Goal: Use online tool/utility: Utilize a website feature to perform a specific function

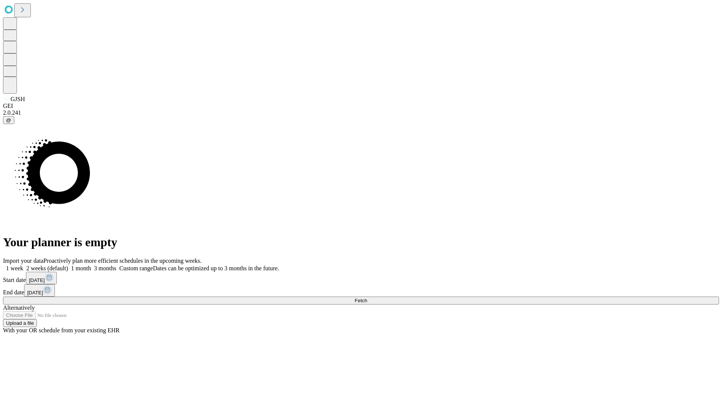
click at [367, 298] on span "Fetch" at bounding box center [360, 301] width 12 height 6
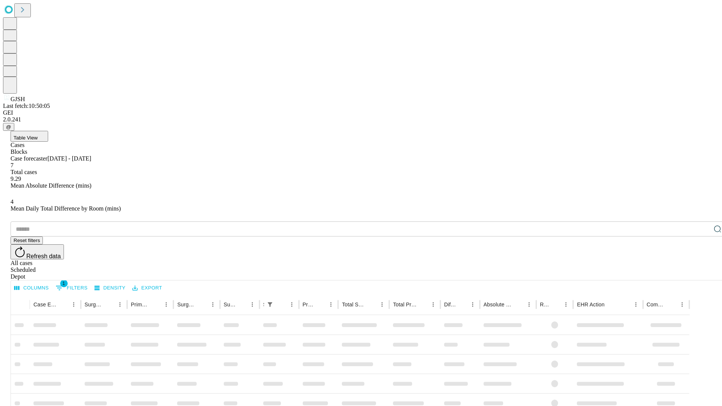
click at [38, 135] on span "Table View" at bounding box center [26, 138] width 24 height 6
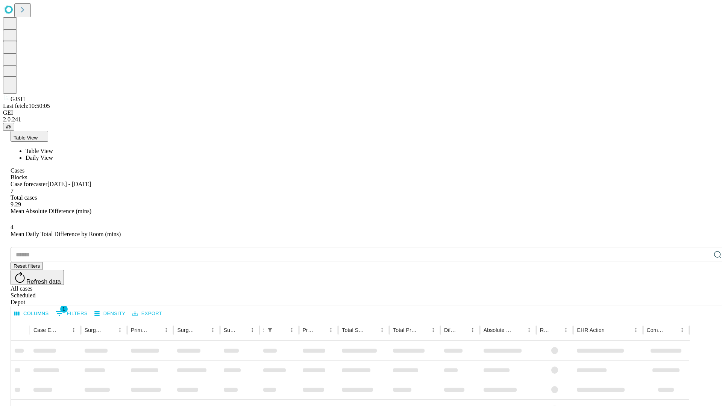
click at [53, 154] on span "Daily View" at bounding box center [39, 157] width 27 height 6
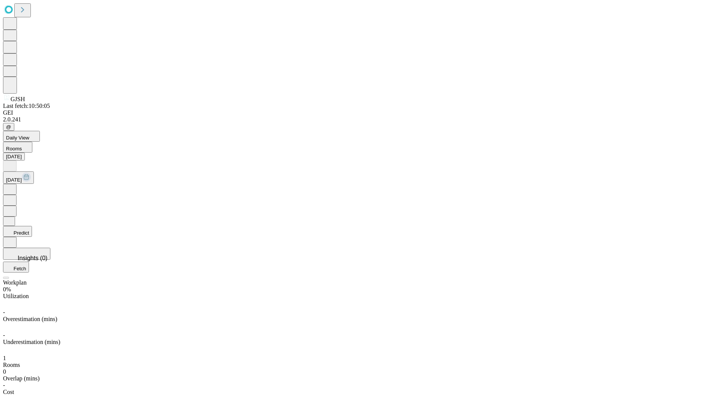
click at [32, 226] on button "Predict" at bounding box center [17, 231] width 29 height 11
